Goal: Transaction & Acquisition: Purchase product/service

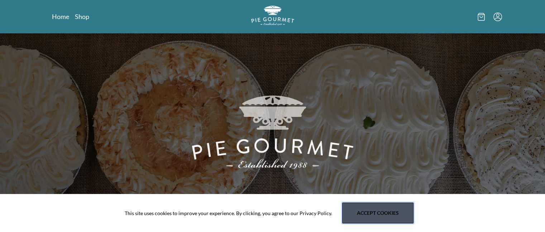
click at [388, 216] on button "Accept cookies" at bounding box center [377, 213] width 71 height 21
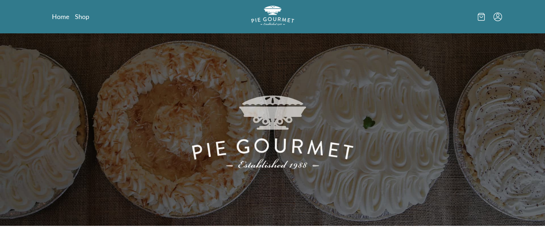
click at [482, 19] on icon at bounding box center [481, 17] width 7 height 8
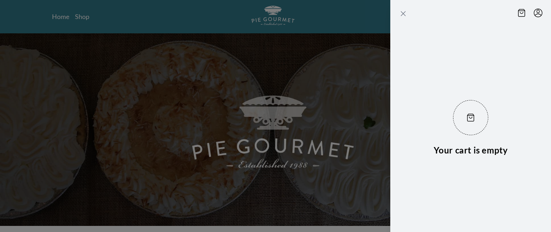
click at [402, 14] on icon "Close panel" at bounding box center [403, 13] width 4 height 4
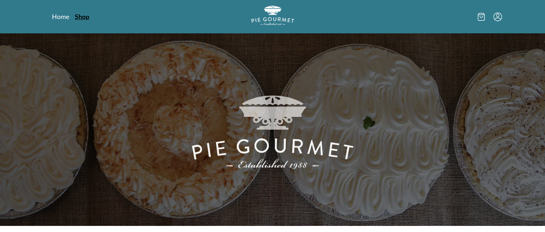
click at [87, 16] on link "Shop" at bounding box center [82, 16] width 14 height 9
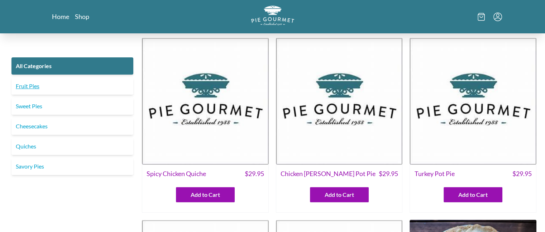
click at [35, 89] on link "Fruit Pies" at bounding box center [72, 85] width 122 height 17
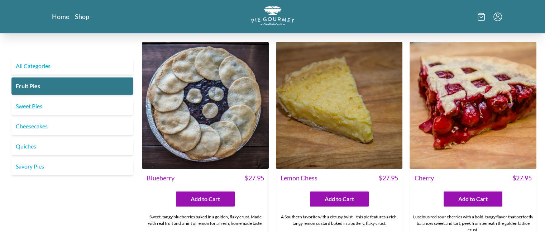
click at [33, 108] on link "Sweet Pies" at bounding box center [72, 106] width 122 height 17
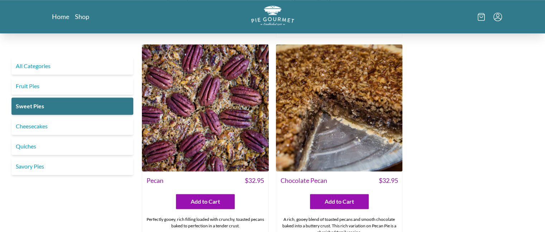
scroll to position [459, 0]
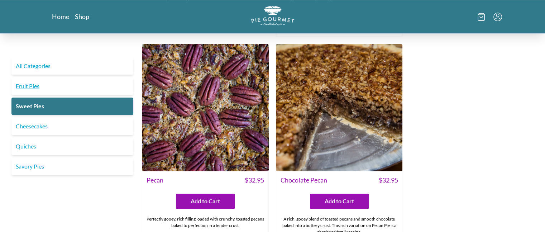
click at [25, 85] on link "Fruit Pies" at bounding box center [72, 85] width 122 height 17
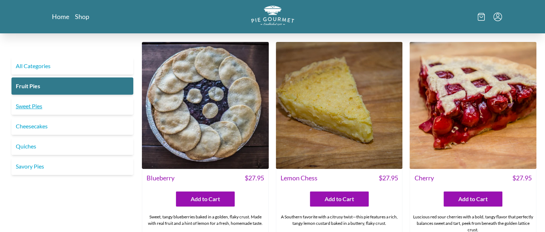
click at [32, 108] on link "Sweet Pies" at bounding box center [72, 106] width 122 height 17
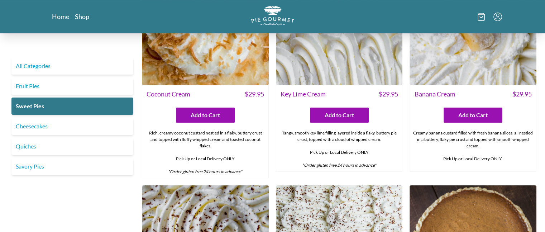
scroll to position [82, 0]
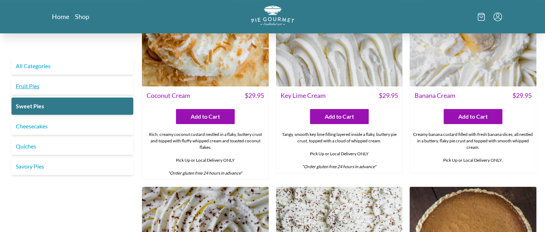
click at [25, 85] on link "Fruit Pies" at bounding box center [72, 85] width 122 height 17
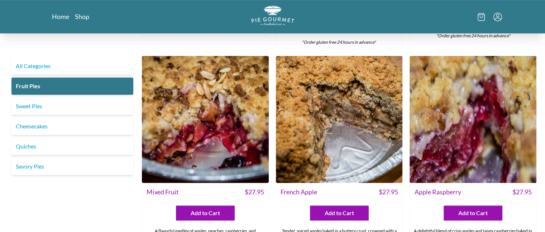
scroll to position [425, 0]
